Goal: Information Seeking & Learning: Learn about a topic

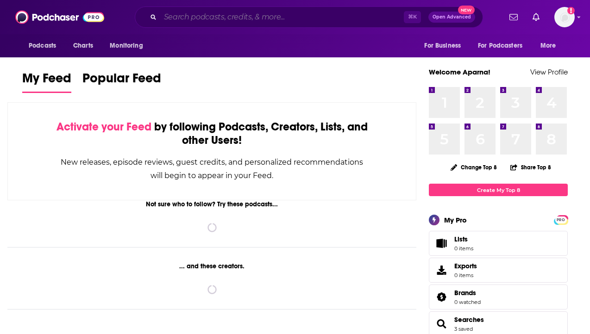
click at [266, 17] on input "Search podcasts, credits, & more..." at bounding box center [282, 17] width 244 height 15
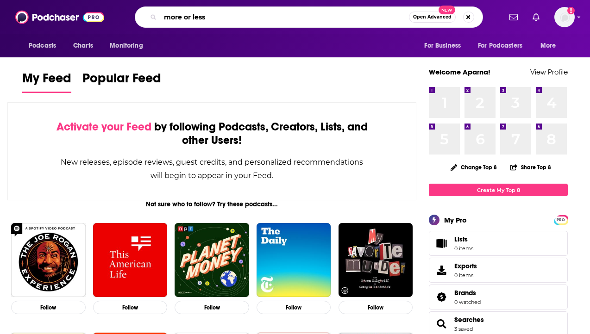
type input "more or less"
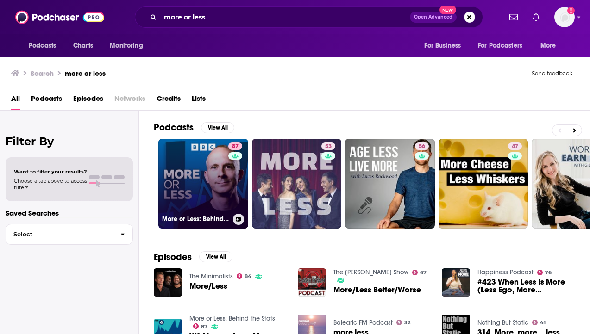
click at [171, 169] on link "87 More or Less: Behind the Stats" at bounding box center [203, 184] width 90 height 90
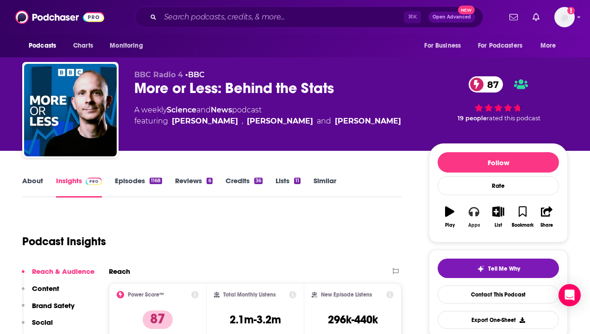
click at [474, 213] on icon "button" at bounding box center [474, 211] width 10 height 10
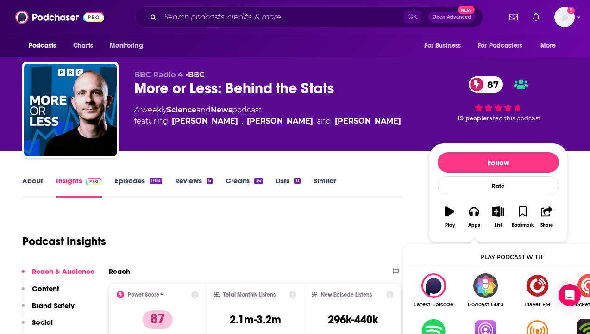
click at [492, 321] on img "Show Listen On dropdown" at bounding box center [485, 331] width 52 height 25
